Goal: Information Seeking & Learning: Find specific fact

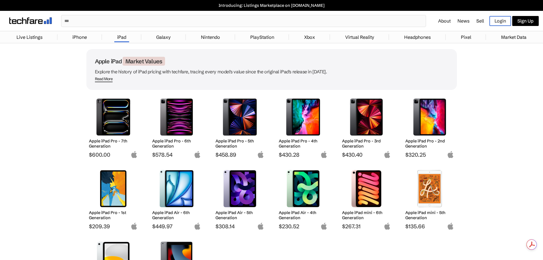
click at [106, 79] on span "Read More" at bounding box center [104, 79] width 18 height 6
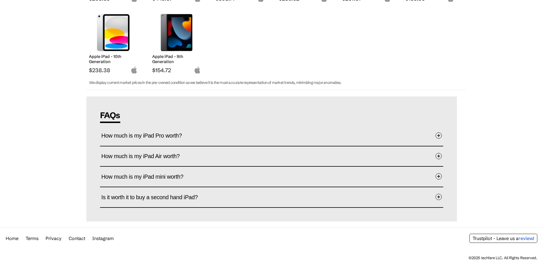
scroll to position [238, 0]
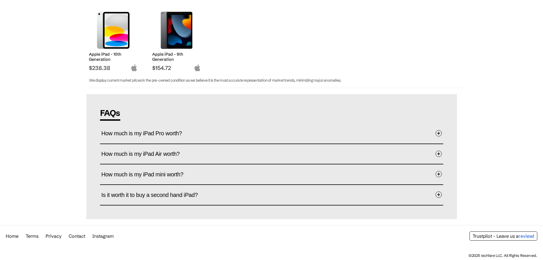
click at [438, 133] on span at bounding box center [438, 133] width 6 height 6
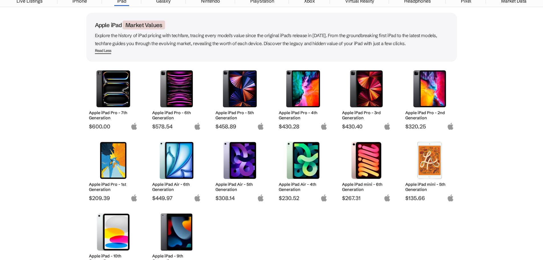
scroll to position [60, 0]
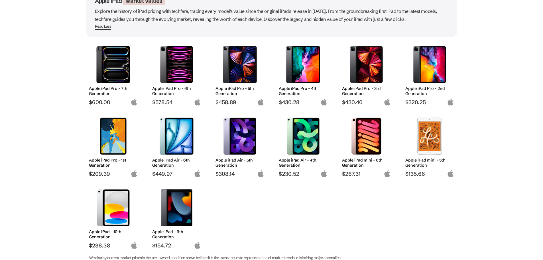
click at [113, 144] on img at bounding box center [113, 135] width 40 height 37
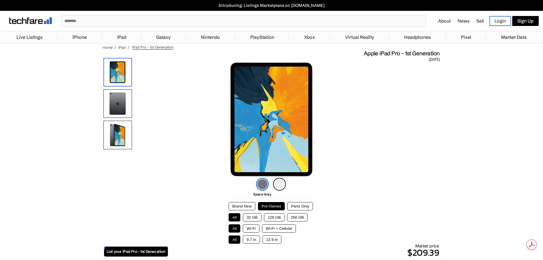
click at [303, 217] on button "256 GB" at bounding box center [297, 217] width 21 height 8
click at [257, 228] on button "Wi-Fi" at bounding box center [251, 228] width 17 height 8
click at [272, 240] on button "12.9 in" at bounding box center [271, 239] width 19 height 8
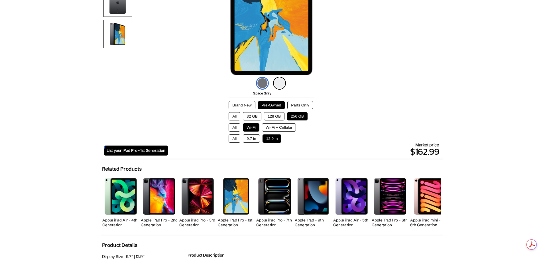
scroll to position [142, 0]
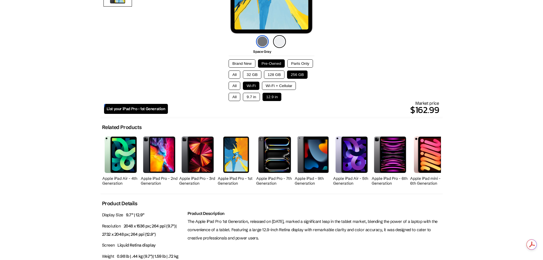
click at [286, 87] on button "Wi-Fi + Cellular" at bounding box center [279, 85] width 34 height 8
click at [254, 85] on button "Wi-Fi" at bounding box center [251, 85] width 17 height 8
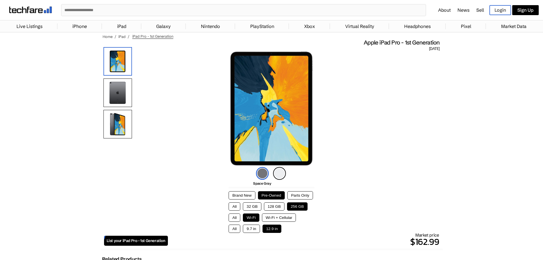
scroll to position [0, 0]
